Goal: Find specific page/section: Find specific page/section

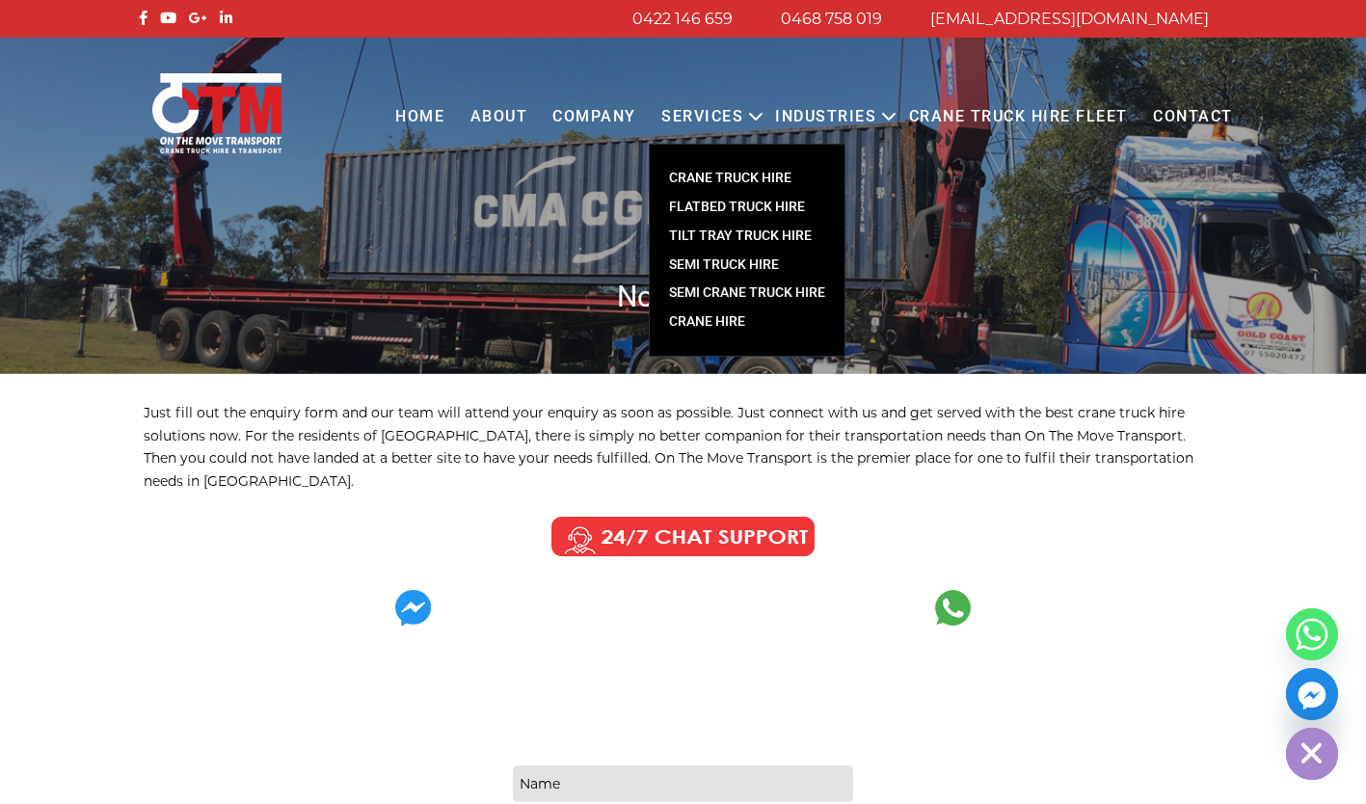
click at [729, 208] on link "FLATBED TRUCK HIRE" at bounding box center [747, 207] width 195 height 29
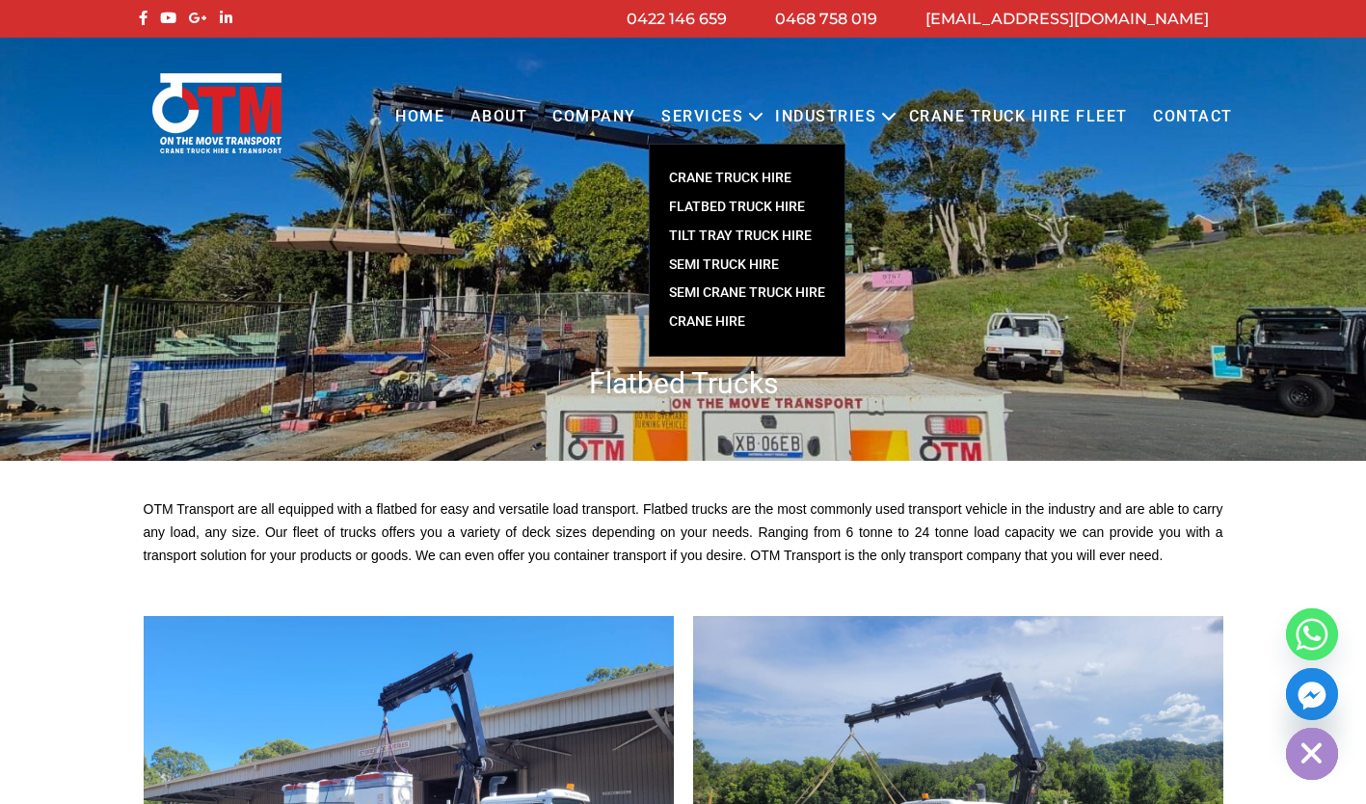
click at [753, 230] on link "TILT TRAY TRUCK HIRE" at bounding box center [747, 236] width 195 height 29
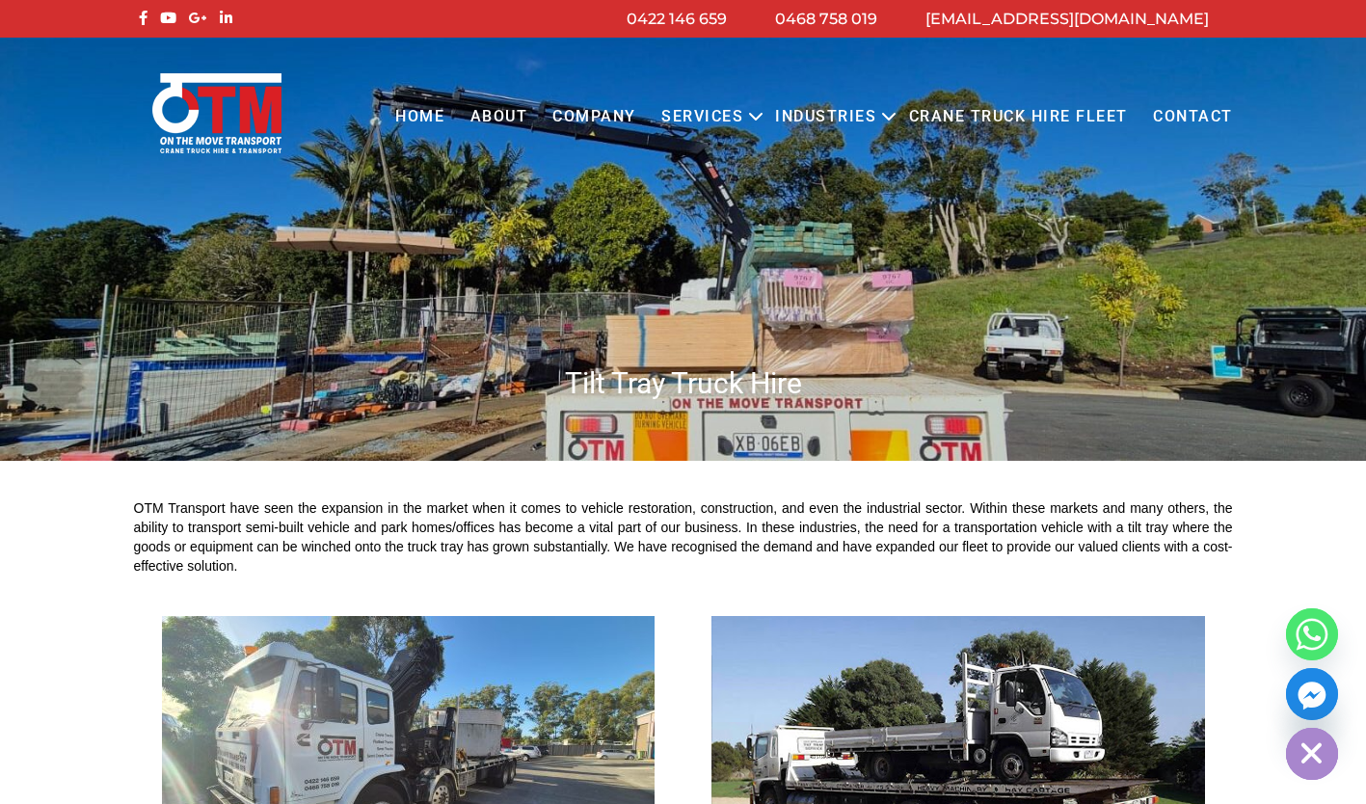
click at [1196, 115] on link "Contact" at bounding box center [1193, 117] width 105 height 53
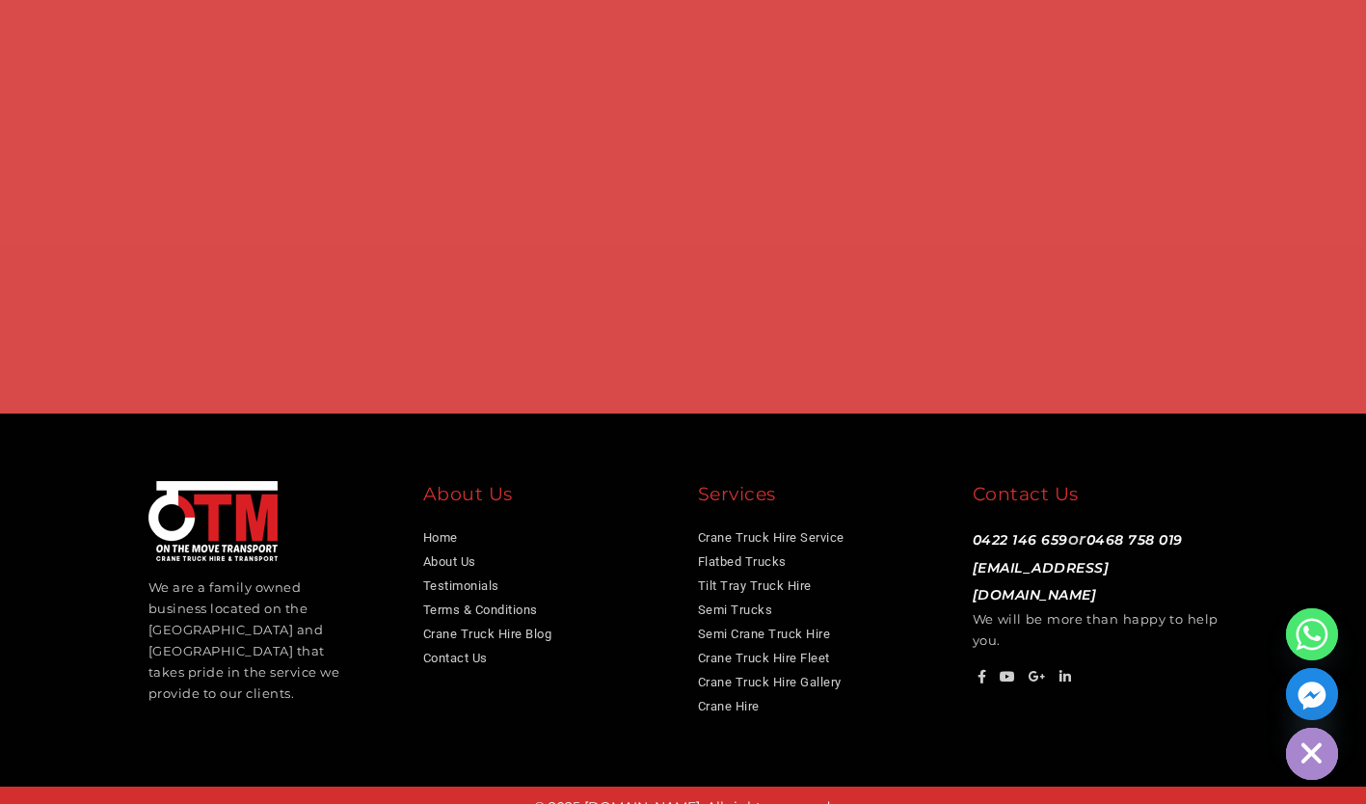
scroll to position [900, 0]
